Goal: Task Accomplishment & Management: Manage account settings

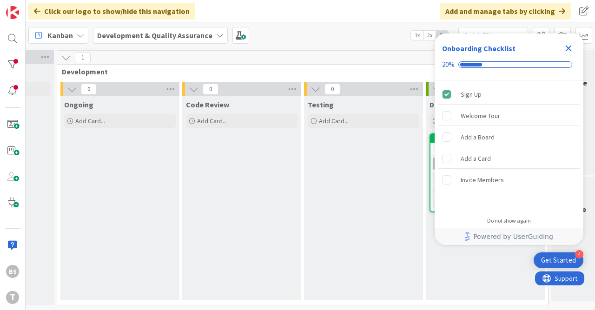
scroll to position [0, 473]
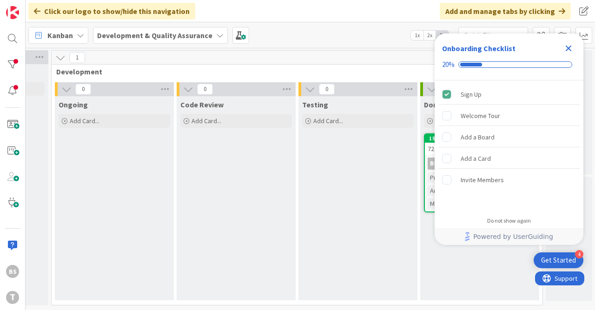
click at [572, 42] on div "Close Checklist" at bounding box center [568, 48] width 15 height 15
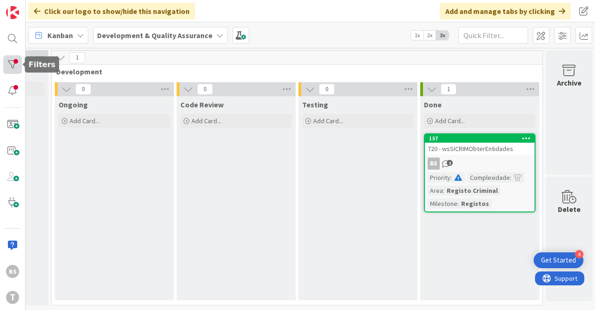
click at [13, 67] on div at bounding box center [12, 64] width 19 height 19
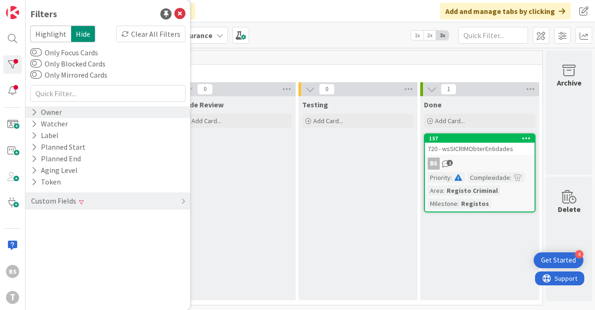
click at [65, 113] on div "Owner" at bounding box center [108, 113] width 165 height 12
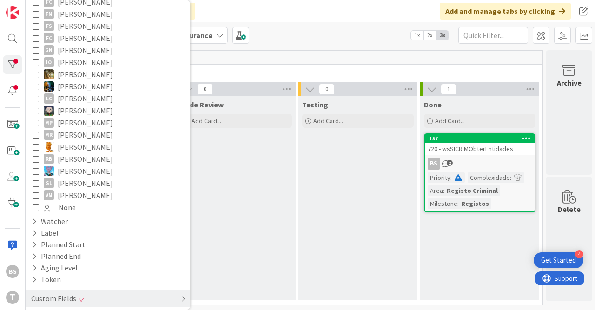
scroll to position [0, 0]
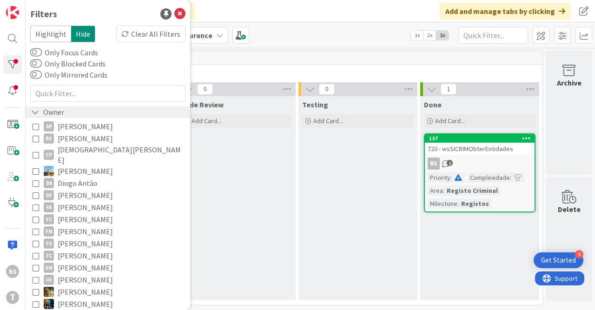
click at [85, 110] on div "Owner" at bounding box center [108, 113] width 165 height 12
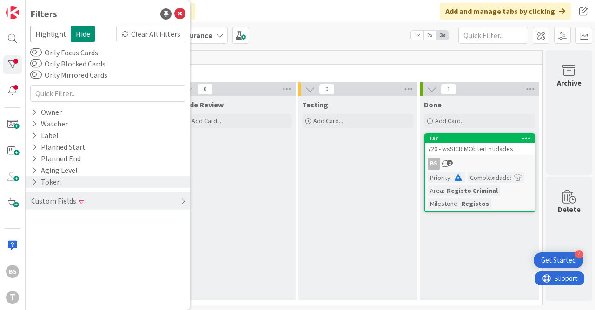
click at [80, 187] on div "Token" at bounding box center [108, 182] width 165 height 12
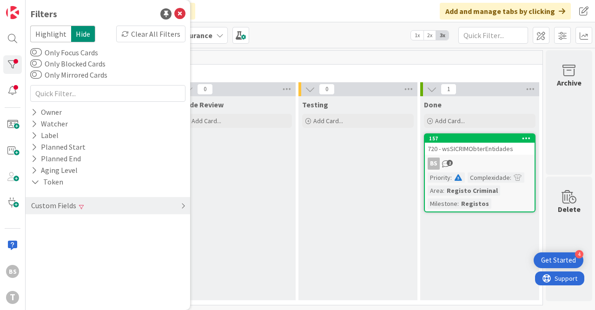
click at [97, 207] on div "Custom Fields" at bounding box center [108, 205] width 165 height 17
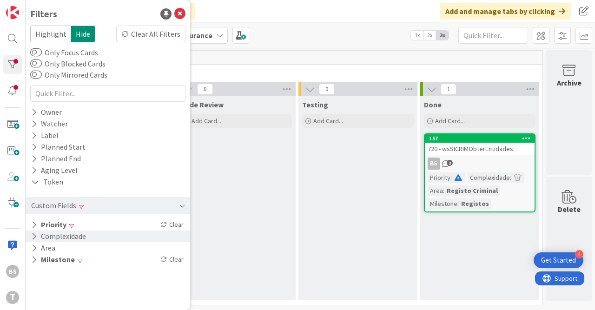
click at [99, 231] on div "Complexidade" at bounding box center [108, 237] width 165 height 12
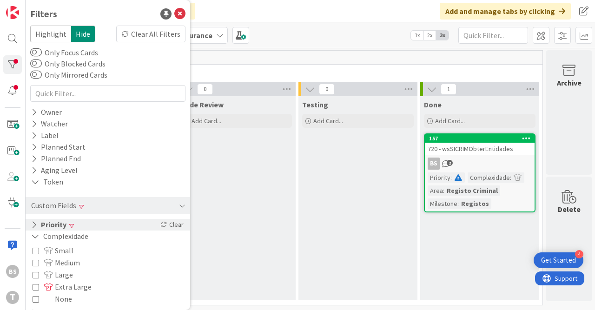
click at [99, 227] on div "Priority Clear" at bounding box center [108, 225] width 165 height 12
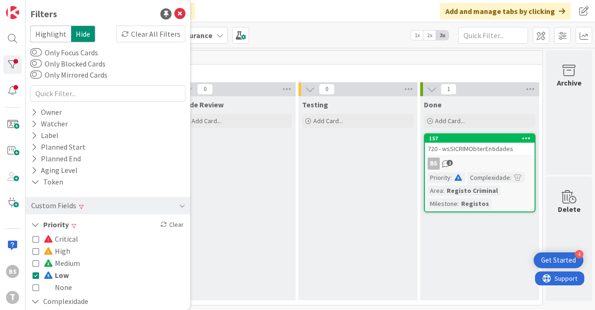
click at [57, 279] on span "Low" at bounding box center [56, 275] width 25 height 12
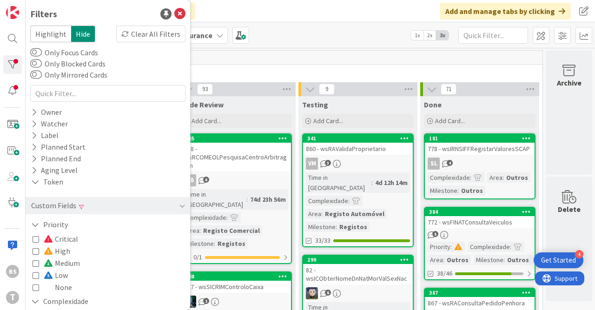
click at [72, 291] on div "Critical High Medium Low None" at bounding box center [108, 263] width 151 height 60
click at [36, 290] on icon at bounding box center [36, 287] width 7 height 7
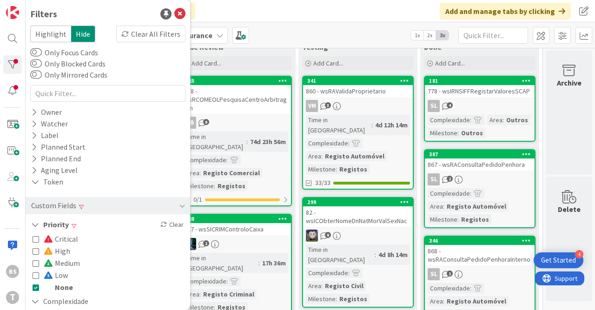
scroll to position [0, 473]
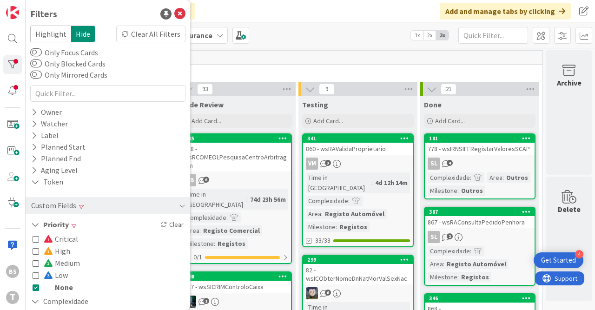
click at [490, 156] on link "181 778 - wsIRNSIFFRegistarValoresSCAP SL 4 Complexidade : Area : Outros Milest…" at bounding box center [480, 166] width 112 height 66
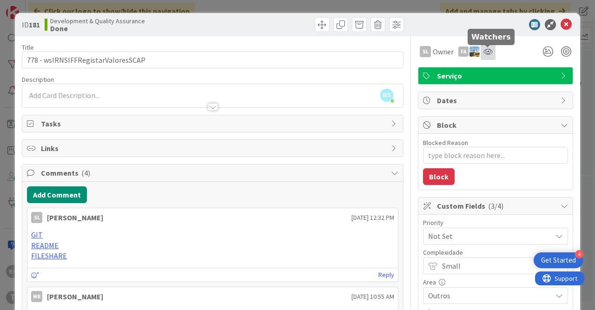
click at [488, 52] on icon at bounding box center [488, 51] width 9 height 7
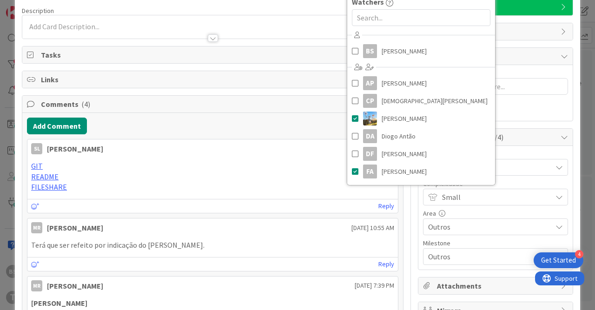
scroll to position [58, 0]
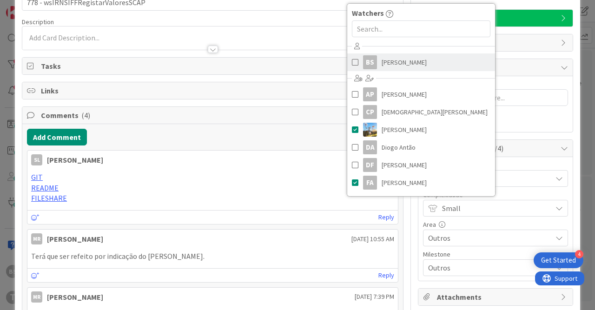
click at [352, 61] on span at bounding box center [355, 62] width 7 height 14
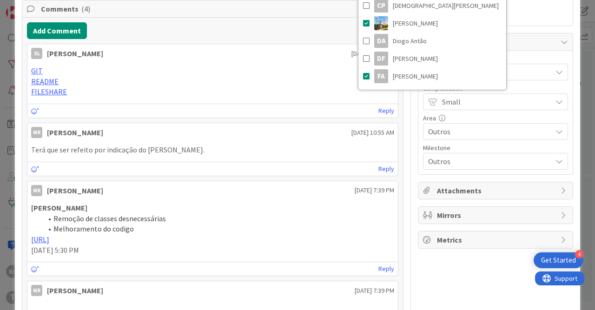
scroll to position [231, 0]
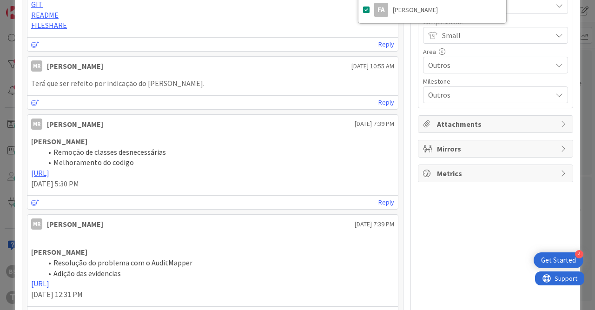
click at [334, 91] on div "[PERSON_NAME] [DATE] 10:55 AM Terá que ser refeito por indicação do [PERSON_NAM…" at bounding box center [213, 82] width 372 height 53
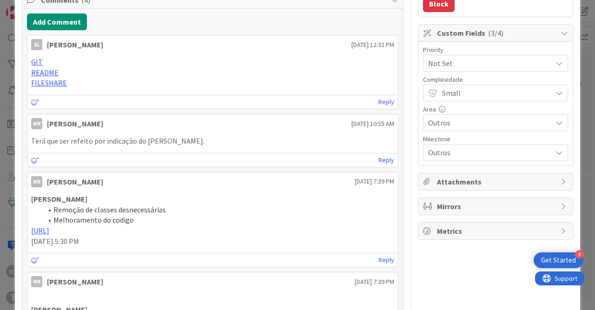
click at [460, 60] on span "Not Set" at bounding box center [487, 63] width 119 height 13
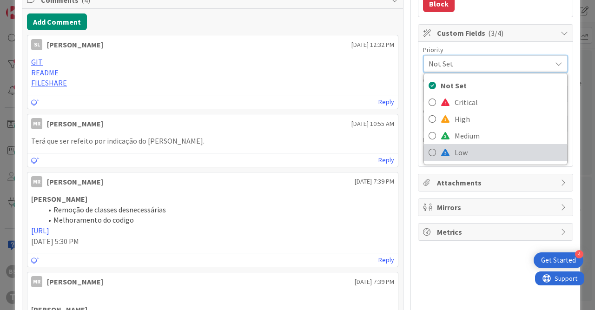
click at [476, 153] on span "Low" at bounding box center [509, 153] width 108 height 14
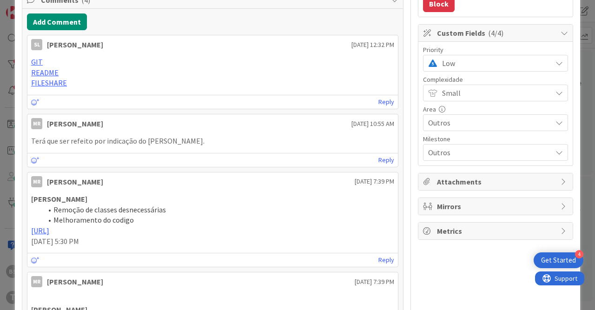
scroll to position [0, 0]
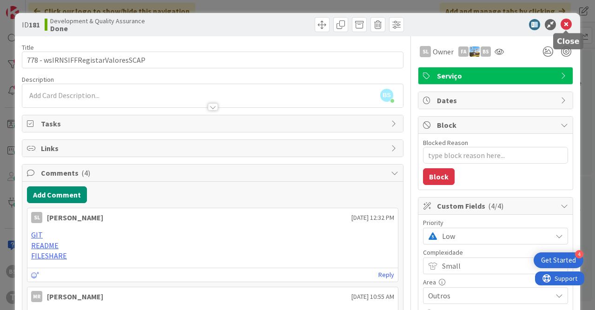
click at [567, 25] on icon at bounding box center [566, 24] width 11 height 11
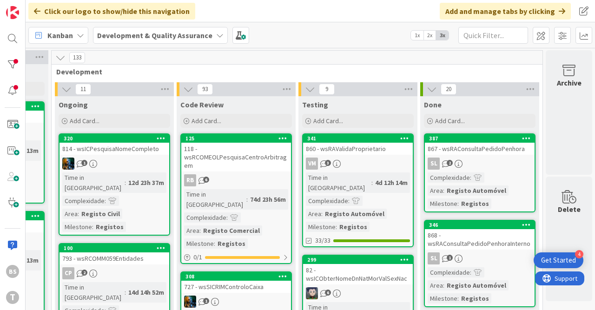
click at [487, 156] on link "387 867 - wsRAConsultaPedidoPenhora SL 2 Complexidade : Area : Registo Automóve…" at bounding box center [480, 172] width 112 height 79
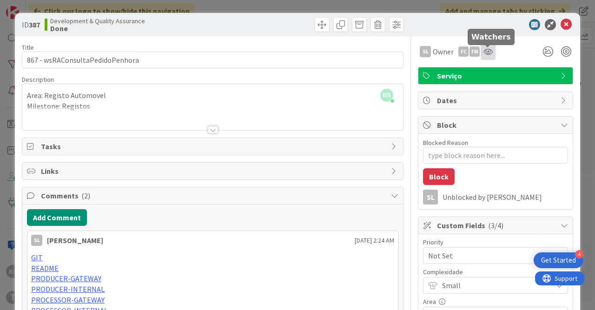
click at [487, 49] on icon at bounding box center [488, 51] width 9 height 7
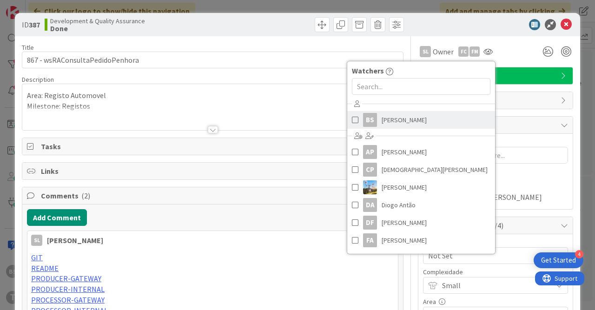
click at [398, 122] on span "[PERSON_NAME]" at bounding box center [404, 120] width 45 height 14
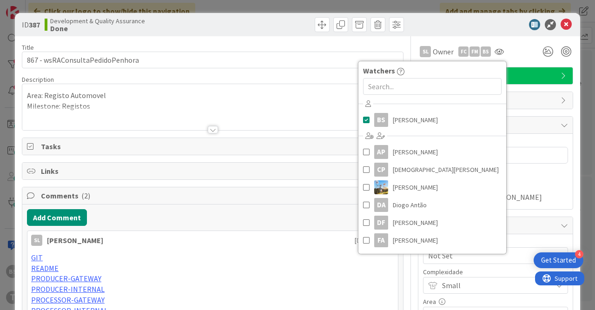
click at [529, 98] on span "Dates" at bounding box center [496, 100] width 119 height 11
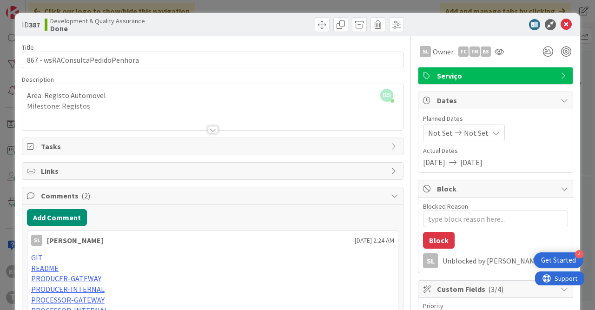
click at [502, 101] on span "Dates" at bounding box center [496, 100] width 119 height 11
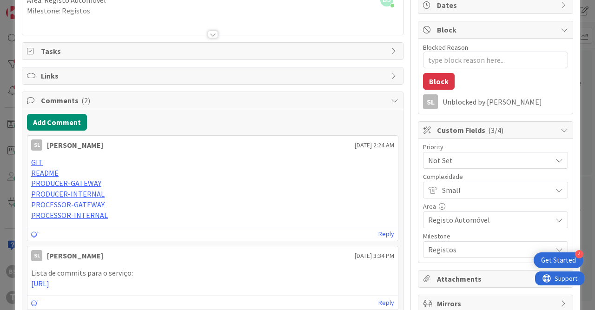
scroll to position [173, 0]
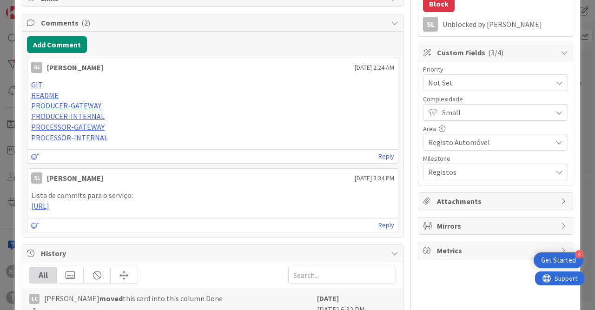
click at [471, 84] on span "Not Set" at bounding box center [487, 82] width 119 height 13
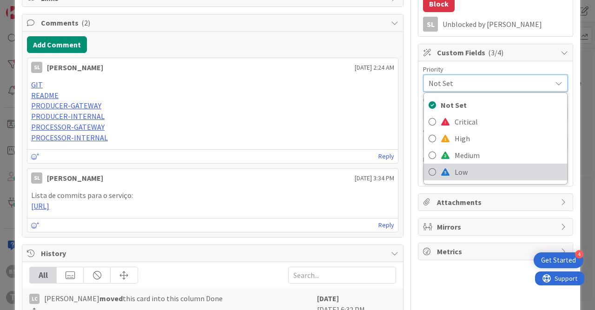
click at [460, 167] on span "Low" at bounding box center [509, 172] width 108 height 14
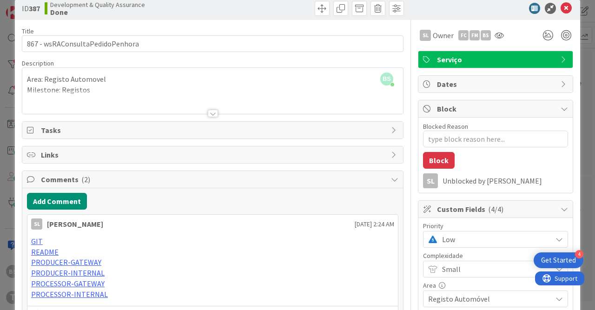
scroll to position [0, 0]
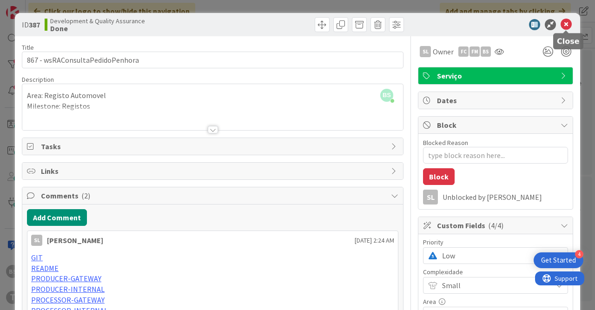
click at [569, 23] on icon at bounding box center [566, 24] width 11 height 11
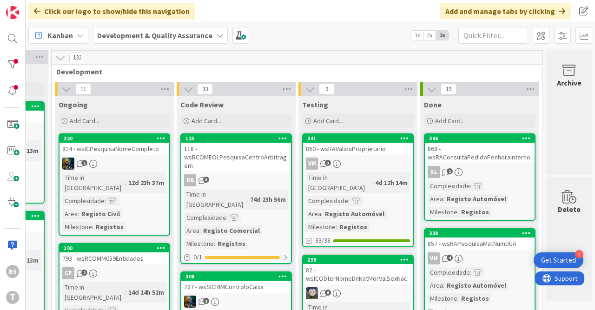
click at [501, 156] on div "868 - wsRAConsultaPedidoPenhoraInterno" at bounding box center [480, 153] width 110 height 20
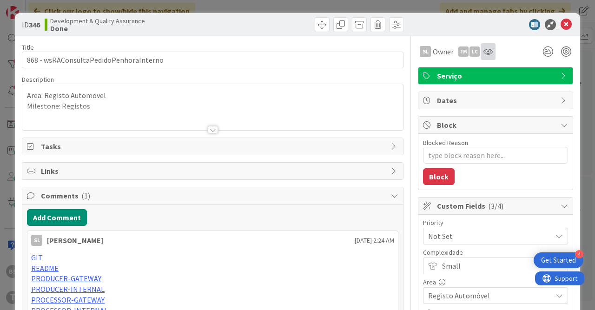
click at [493, 53] on div at bounding box center [488, 51] width 15 height 17
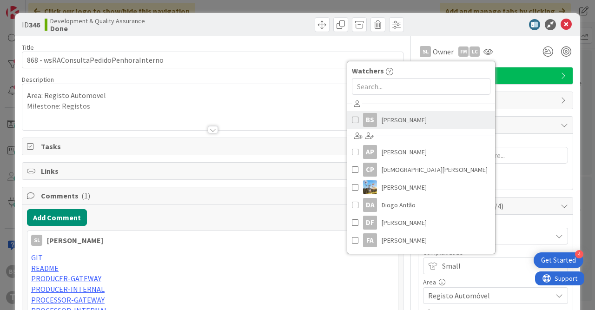
click at [424, 115] on link "BS [PERSON_NAME]" at bounding box center [421, 120] width 148 height 18
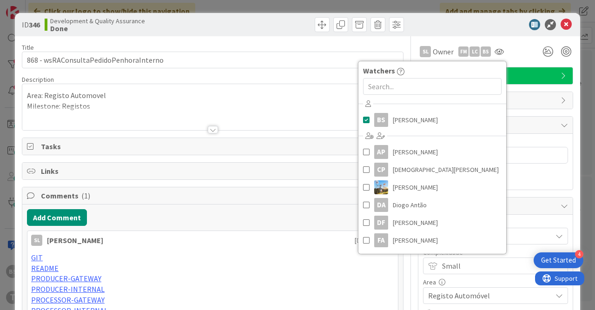
click at [315, 107] on div at bounding box center [212, 119] width 381 height 24
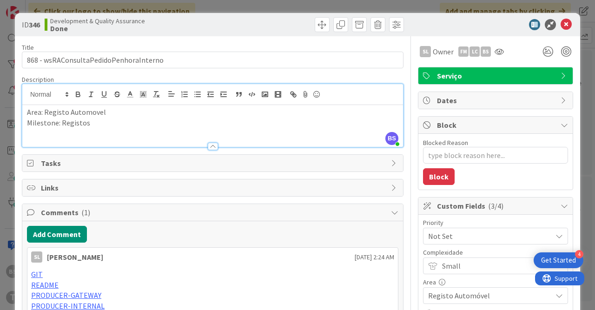
click at [461, 237] on span "Not Set" at bounding box center [487, 236] width 119 height 13
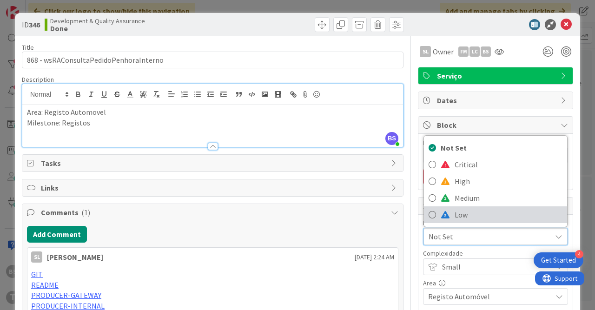
click at [458, 216] on span "Low" at bounding box center [509, 215] width 108 height 14
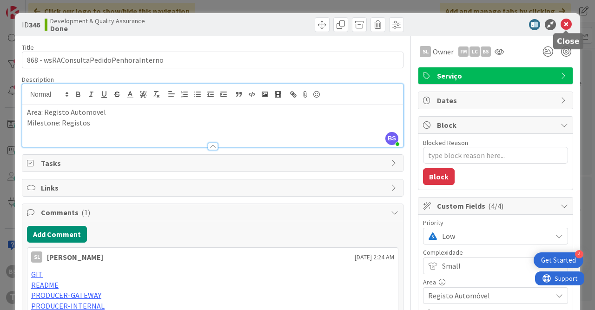
click at [568, 25] on icon at bounding box center [566, 24] width 11 height 11
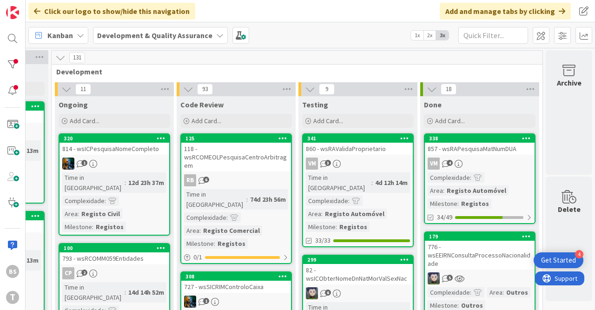
click at [491, 153] on div "857 - wsRAPesquisaMatNumDUA" at bounding box center [480, 149] width 110 height 12
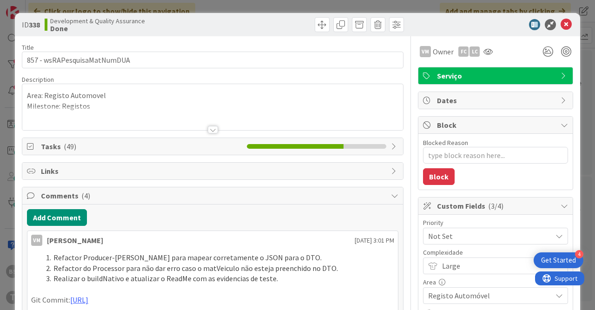
click at [497, 53] on div "VM Owner FC LC" at bounding box center [495, 51] width 155 height 17
click at [466, 55] on div "FC" at bounding box center [464, 52] width 10 height 10
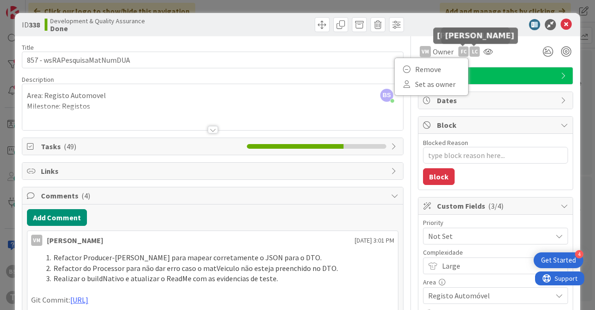
click at [477, 54] on div "LC" at bounding box center [475, 52] width 10 height 10
click at [484, 53] on icon at bounding box center [488, 51] width 9 height 7
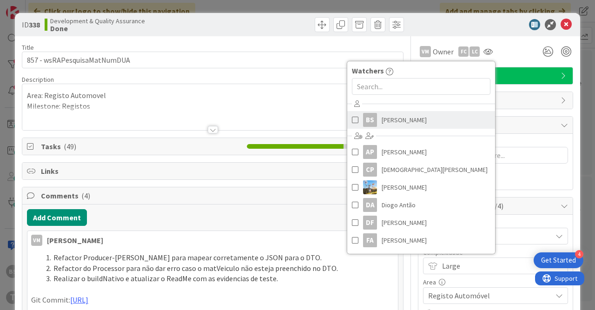
click at [429, 116] on link "BS [PERSON_NAME]" at bounding box center [421, 120] width 148 height 18
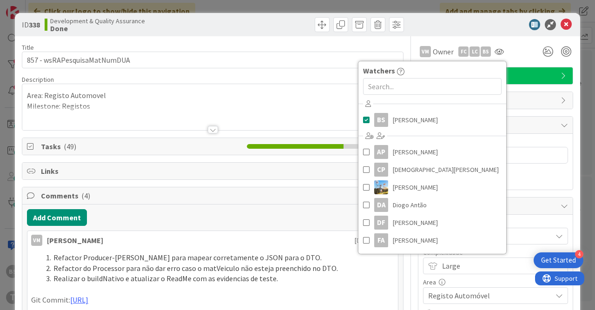
click at [517, 60] on div "VM Owner FC Remove Set as owner LC Remove Set as owner BS Watchers BS [PERSON_N…" at bounding box center [495, 51] width 155 height 17
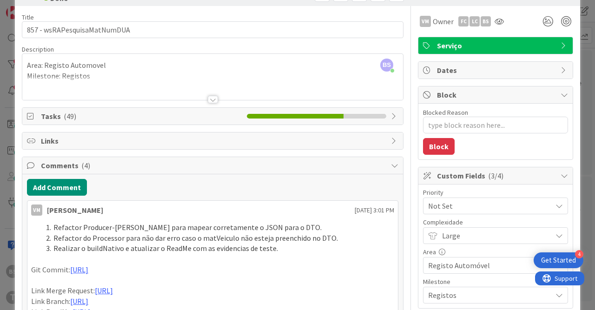
scroll to position [58, 0]
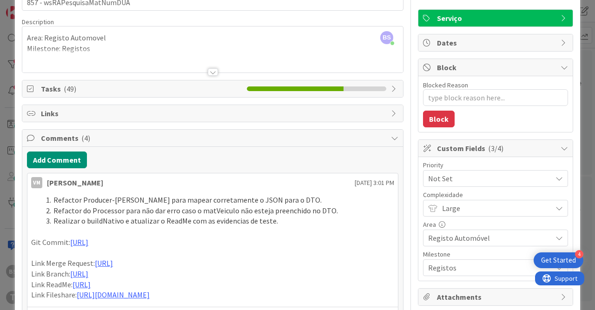
click at [441, 175] on span "Not Set" at bounding box center [487, 178] width 119 height 13
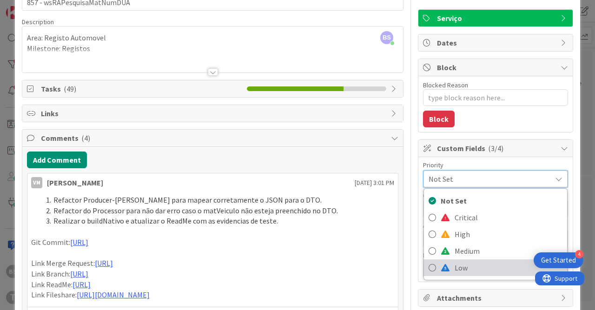
click at [445, 271] on link "Low" at bounding box center [495, 268] width 143 height 17
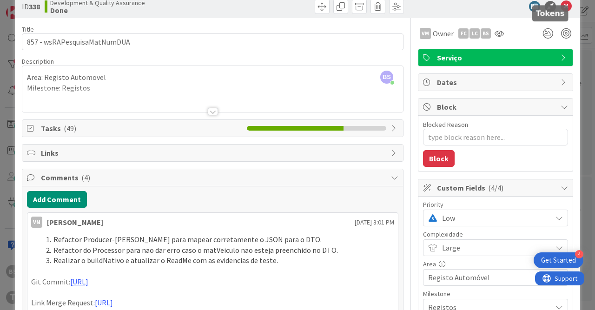
scroll to position [0, 0]
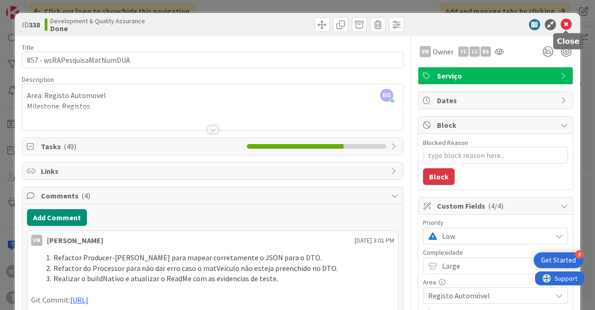
click at [566, 23] on icon at bounding box center [566, 24] width 11 height 11
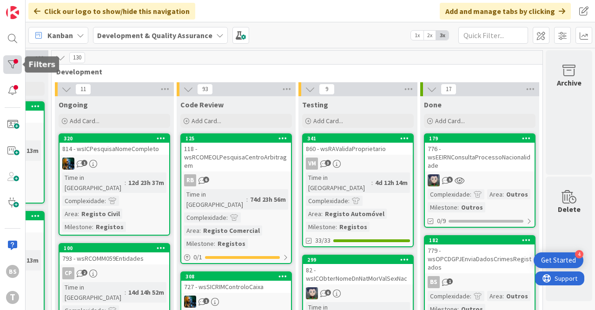
click at [18, 67] on div at bounding box center [12, 64] width 19 height 19
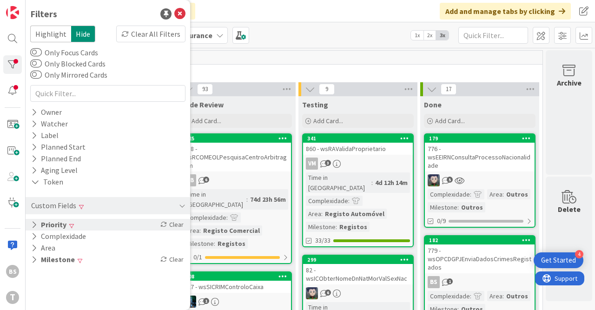
click at [51, 220] on button "Priority" at bounding box center [48, 225] width 37 height 12
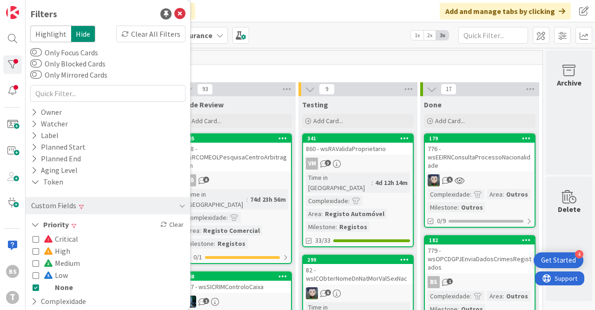
click at [39, 274] on icon at bounding box center [36, 275] width 7 height 7
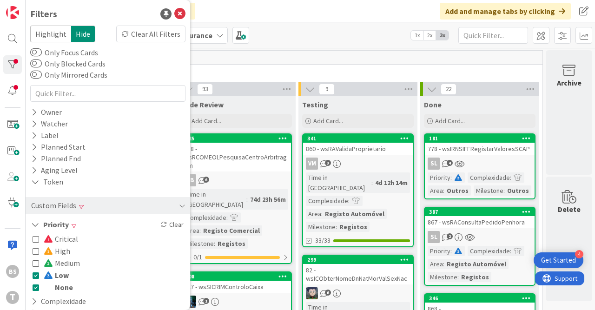
click at [39, 289] on icon at bounding box center [36, 287] width 7 height 7
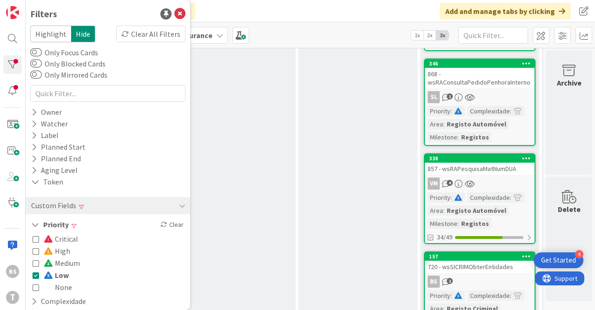
scroll to position [214, 473]
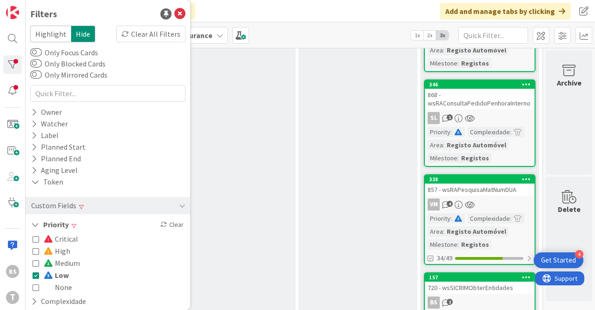
click at [355, 235] on div "Testing Add Card..." at bounding box center [358, 120] width 119 height 477
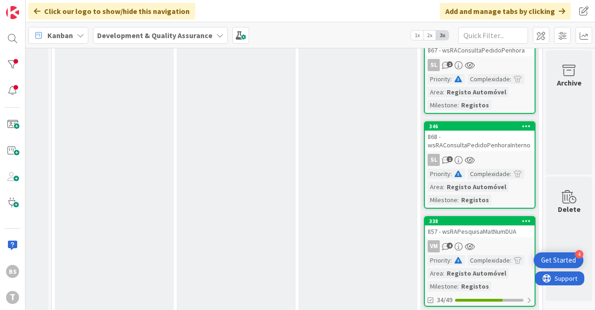
scroll to position [0, 473]
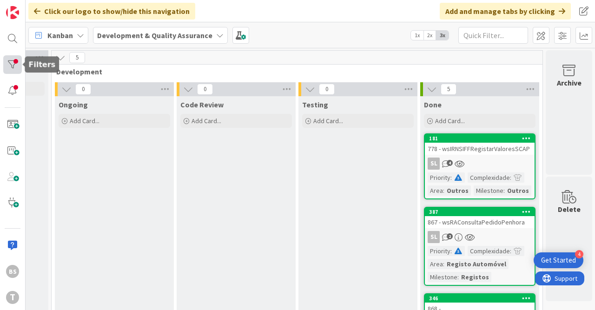
click at [14, 61] on div at bounding box center [12, 64] width 19 height 19
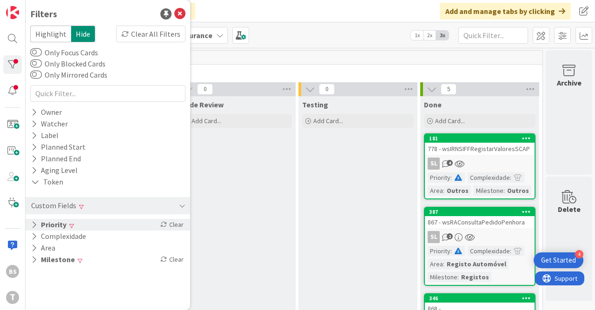
click at [87, 225] on div "Priority Clear" at bounding box center [108, 225] width 165 height 12
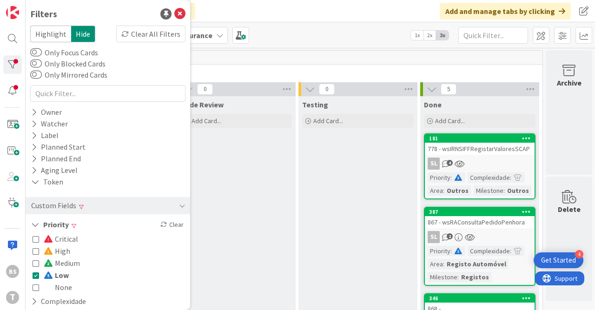
click at [63, 278] on span "Low" at bounding box center [56, 275] width 25 height 12
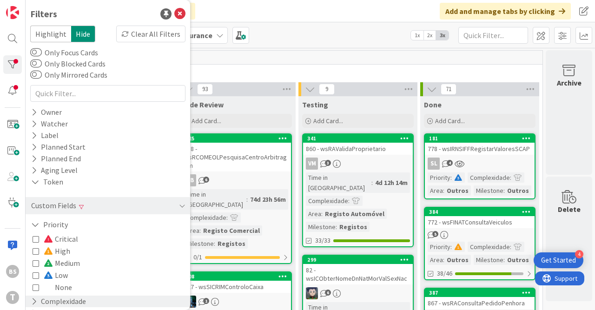
click at [77, 301] on button "Complexidade" at bounding box center [58, 302] width 57 height 12
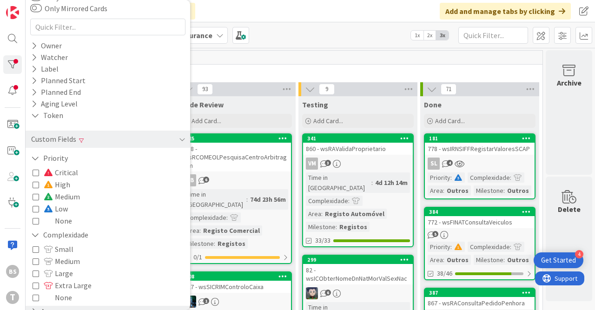
scroll to position [92, 0]
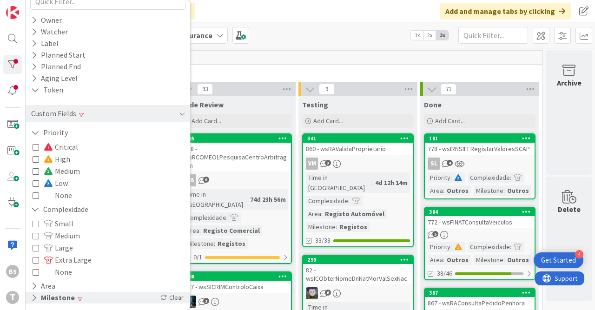
click at [62, 302] on button "Milestone" at bounding box center [53, 298] width 46 height 12
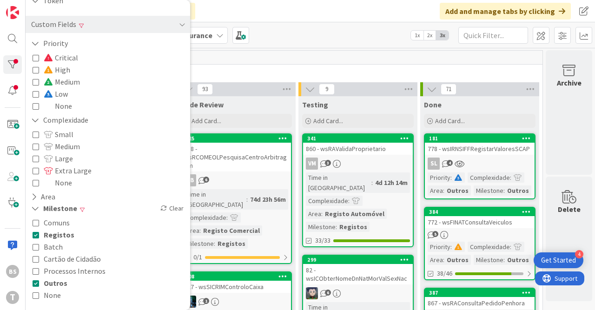
click at [43, 282] on button "Outros" at bounding box center [50, 283] width 35 height 12
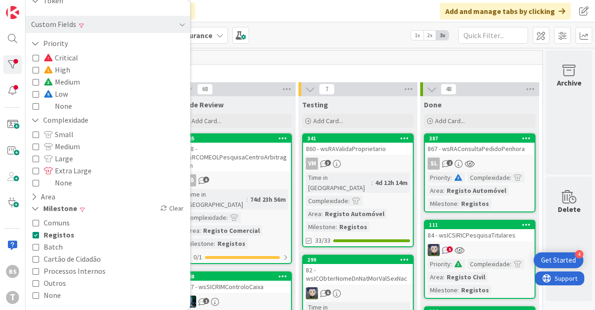
click at [39, 233] on icon at bounding box center [36, 235] width 7 height 7
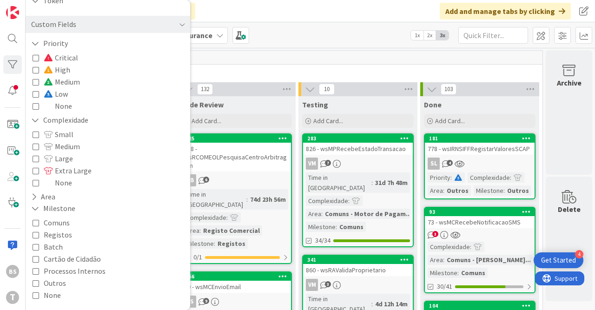
click at [315, 55] on div "263" at bounding box center [297, 58] width 491 height 14
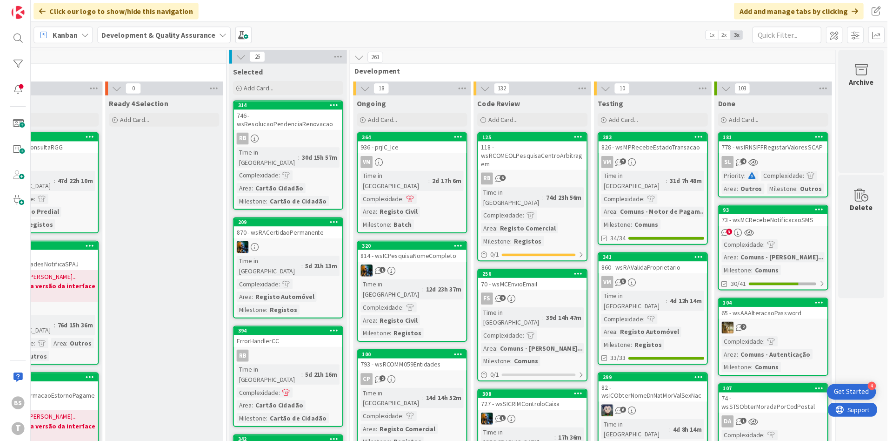
scroll to position [0, 175]
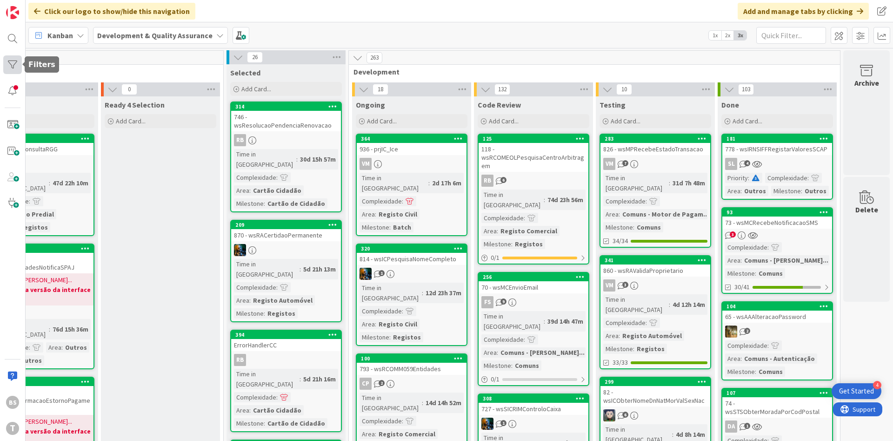
click at [9, 69] on div at bounding box center [12, 64] width 19 height 19
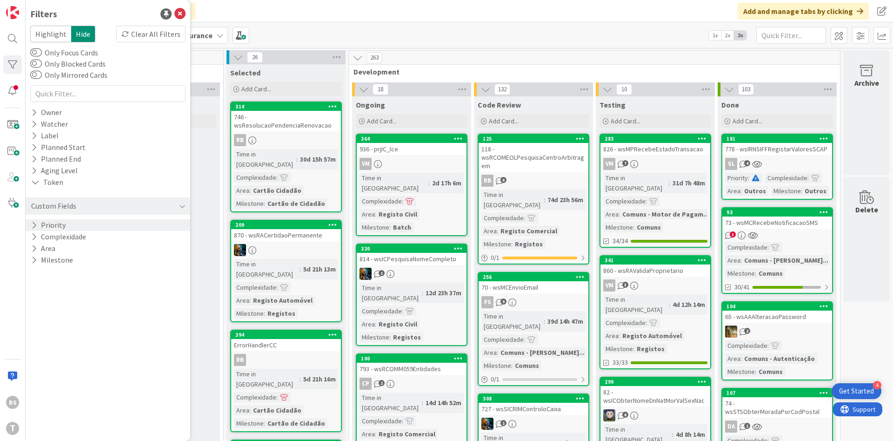
click at [93, 227] on div "Priority" at bounding box center [108, 225] width 165 height 12
click at [74, 272] on div "Critical High Medium Low None" at bounding box center [108, 263] width 151 height 60
click at [59, 278] on span "Low" at bounding box center [56, 275] width 24 height 12
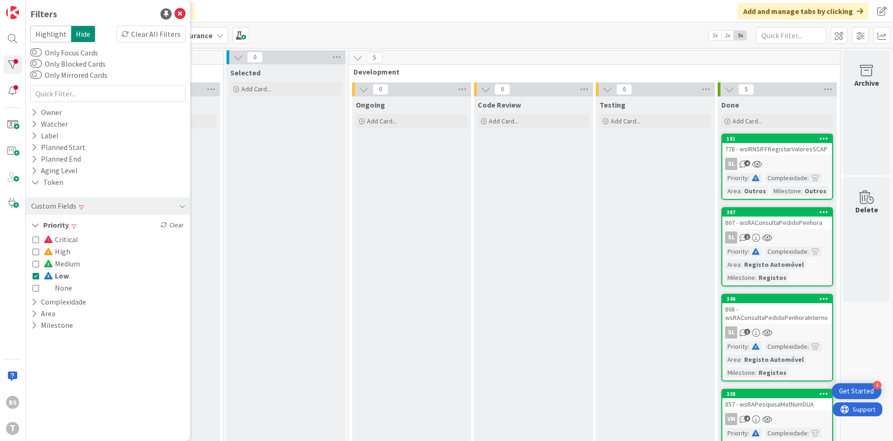
click at [595, 152] on div "778 - wsIRNSIFFRegistarValoresSCAP" at bounding box center [777, 149] width 110 height 12
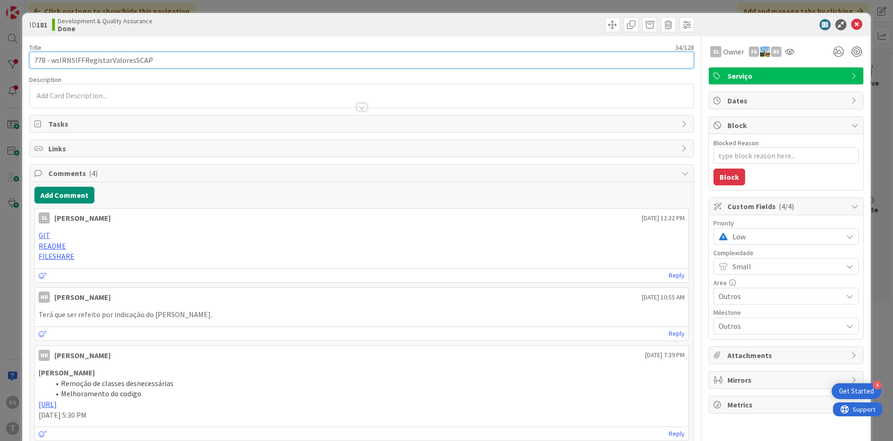
click at [138, 59] on input "778 - wsIRNSIFFRegistarValoresSCAP" at bounding box center [361, 60] width 665 height 17
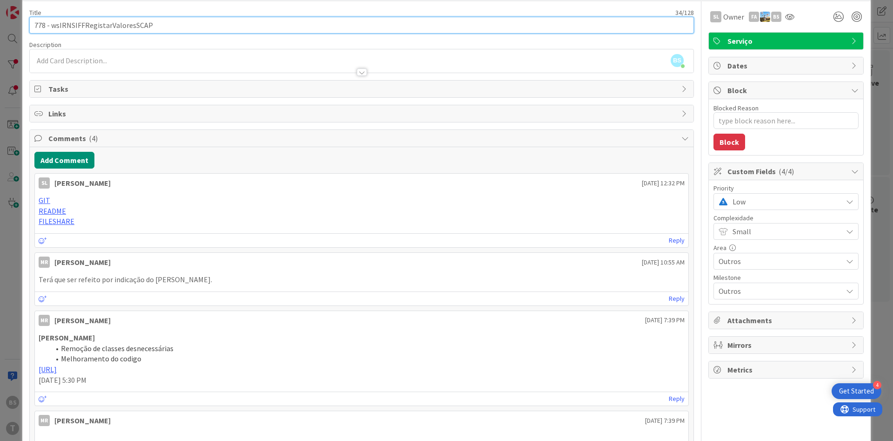
scroll to position [56, 0]
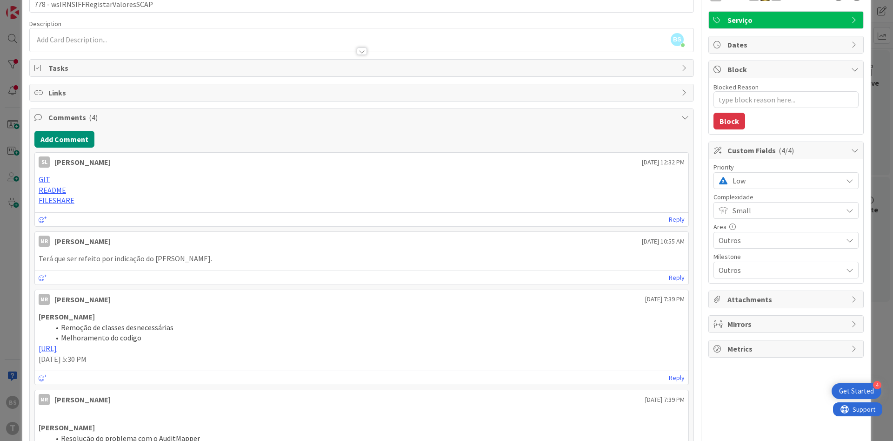
type textarea "x"
